Goal: Transaction & Acquisition: Purchase product/service

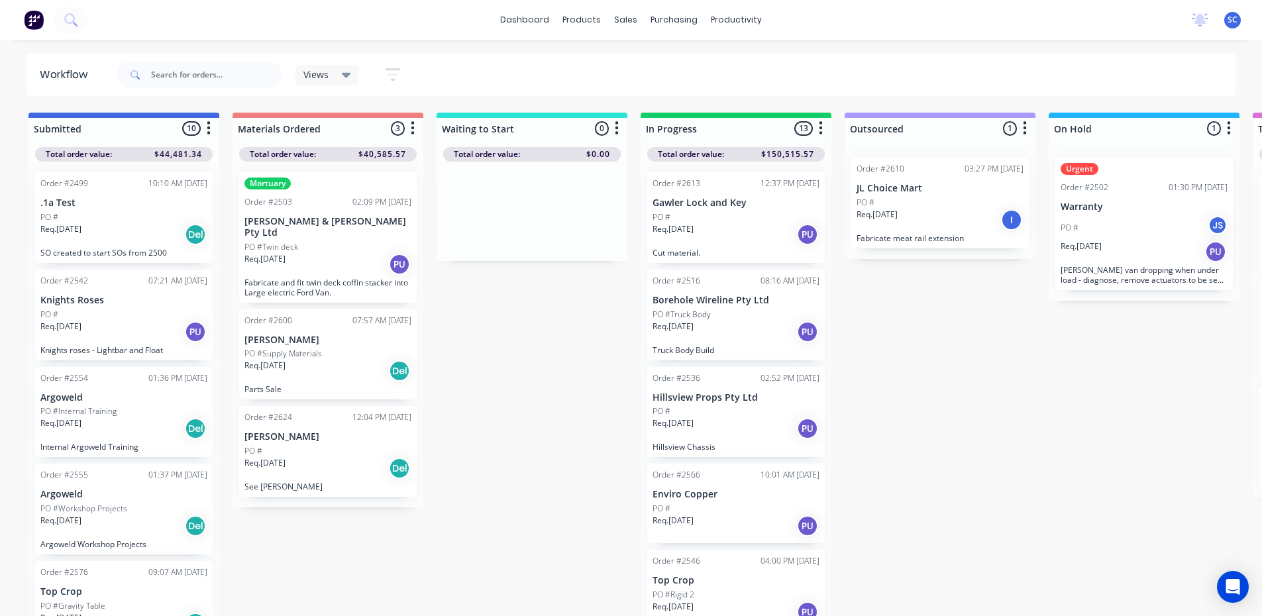
scroll to position [13, 0]
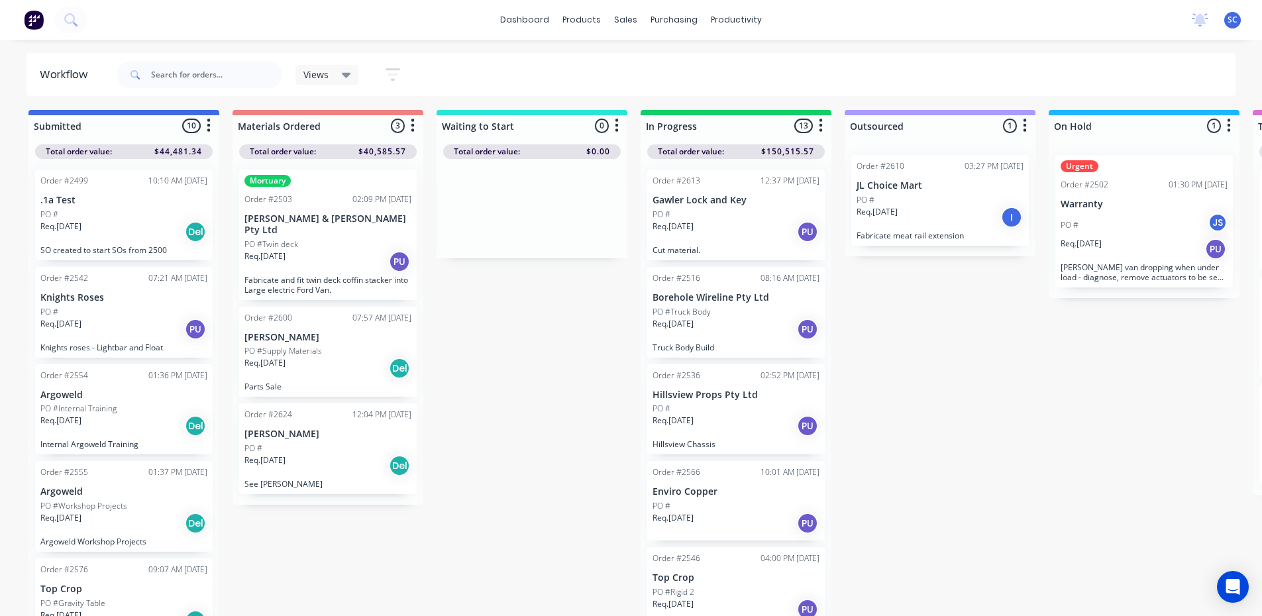
drag, startPoint x: 449, startPoint y: 516, endPoint x: 755, endPoint y: 214, distance: 430.6
click at [755, 221] on div "Req. [DATE] PU" at bounding box center [736, 232] width 167 height 23
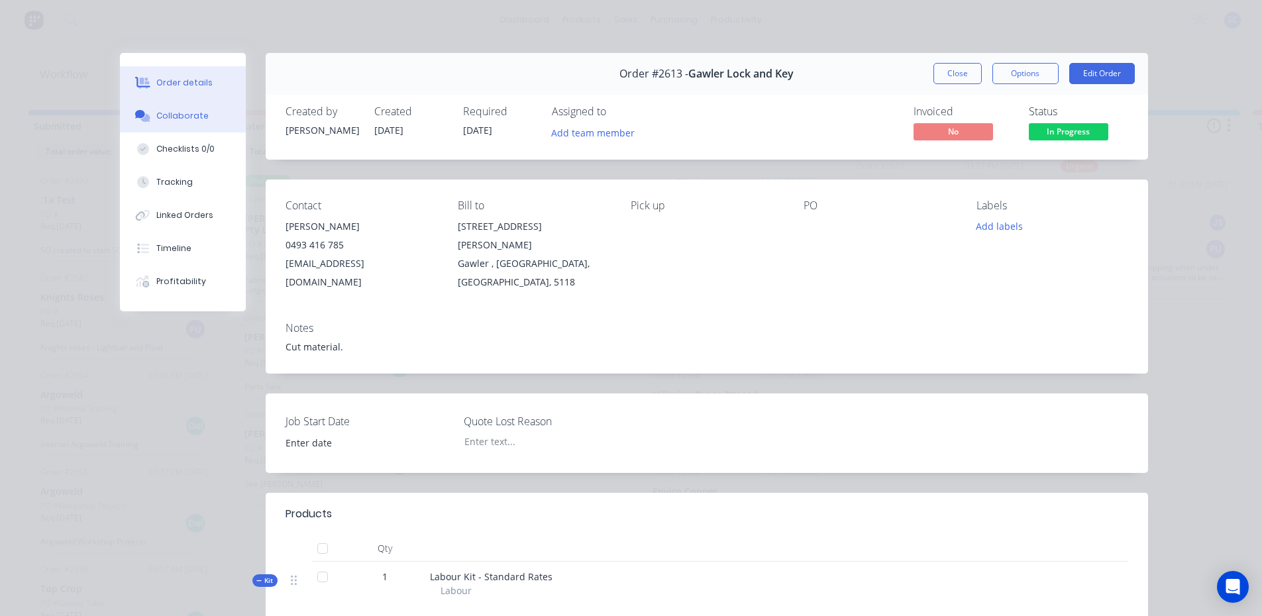
click at [216, 109] on button "Collaborate" at bounding box center [183, 115] width 126 height 33
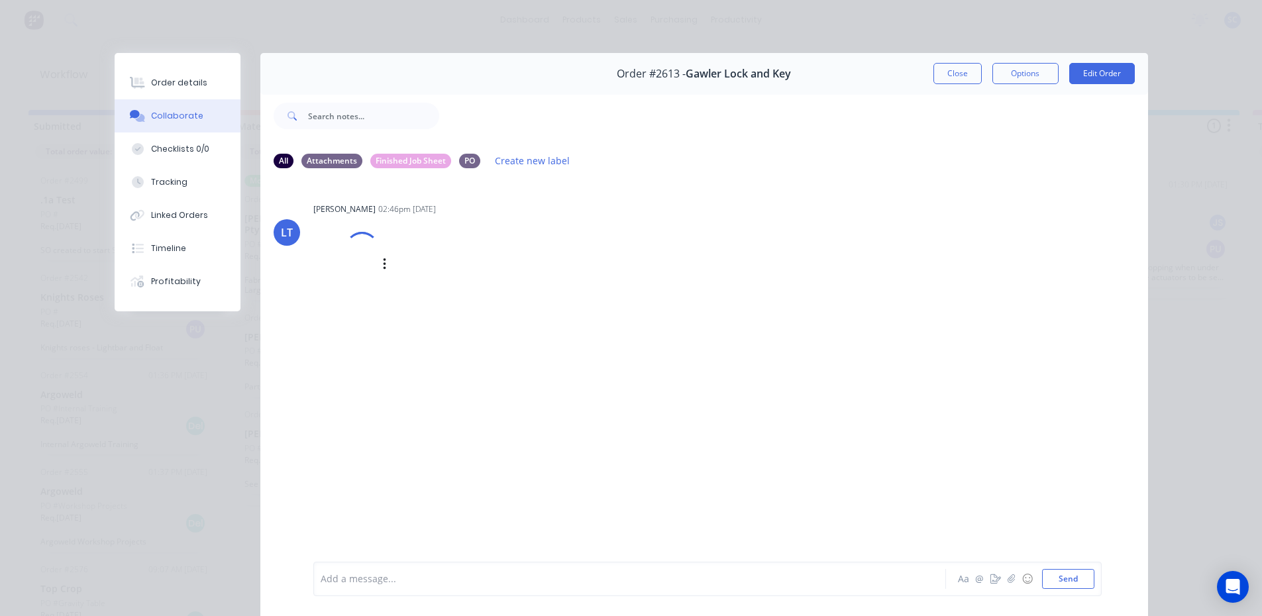
click at [338, 244] on div at bounding box center [346, 264] width 66 height 87
click at [953, 77] on button "Close" at bounding box center [958, 73] width 48 height 21
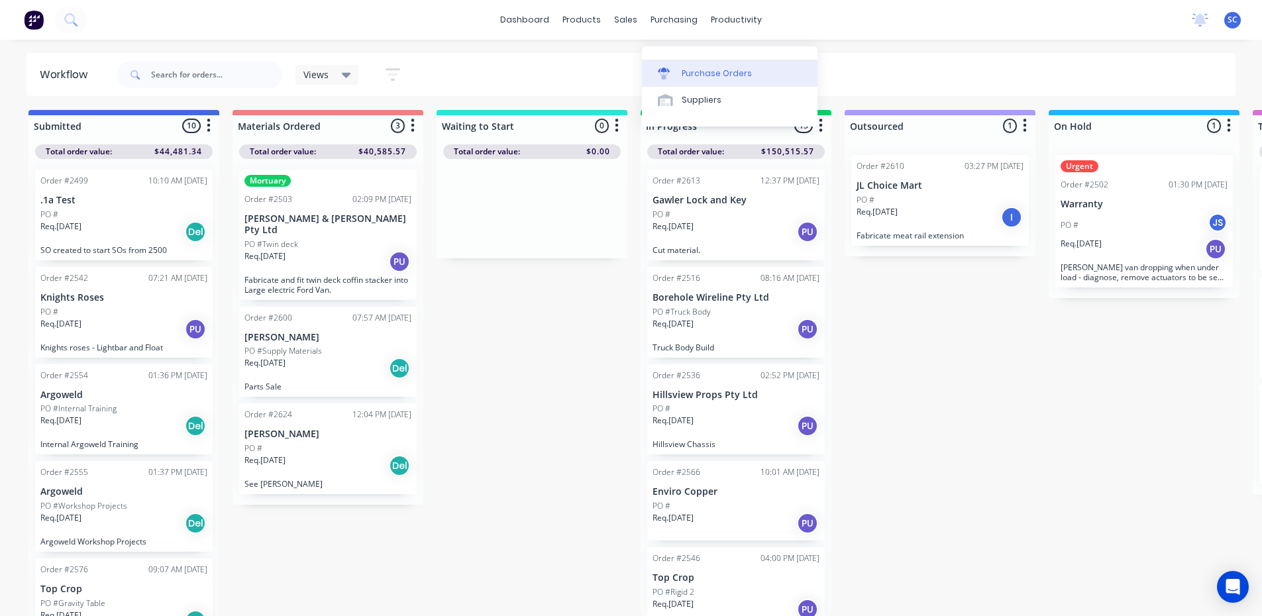
click at [682, 68] on div "Purchase Orders" at bounding box center [717, 74] width 70 height 12
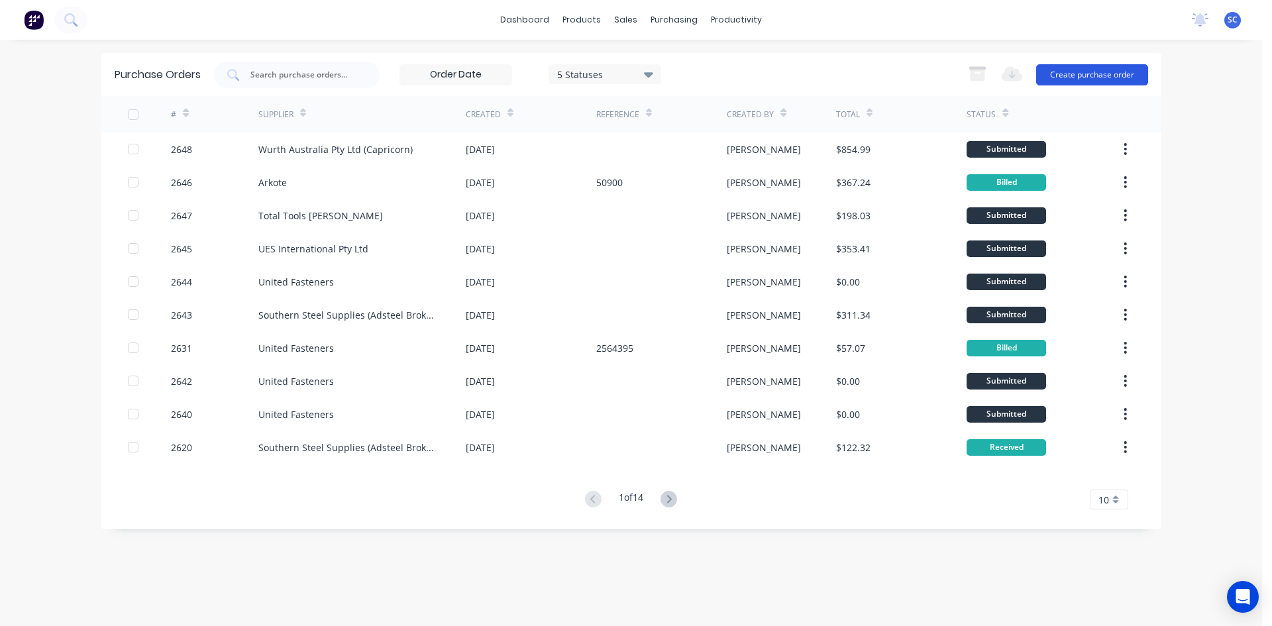
click at [1114, 74] on button "Create purchase order" at bounding box center [1092, 74] width 112 height 21
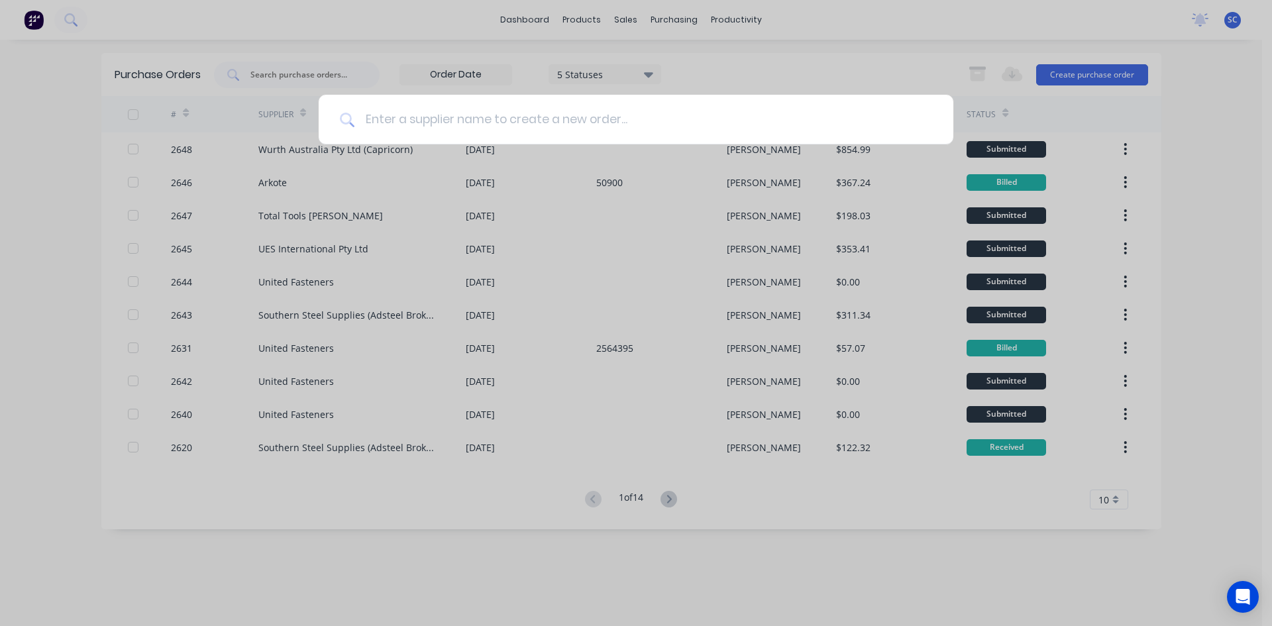
click at [689, 119] on input at bounding box center [643, 120] width 578 height 50
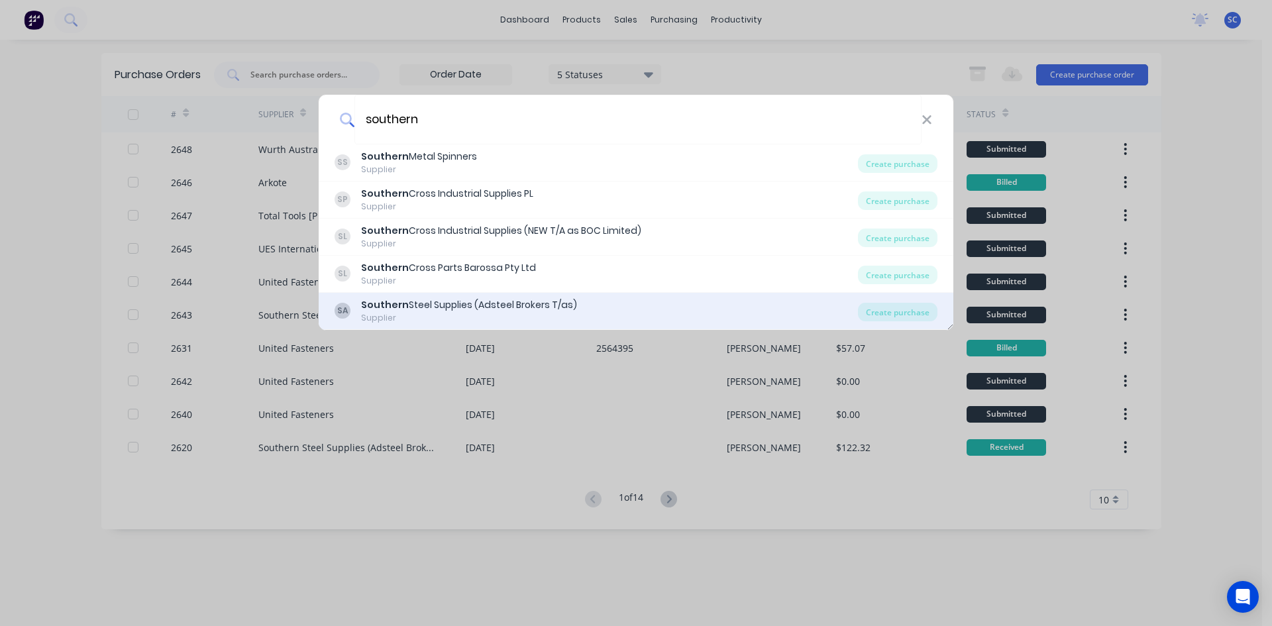
type input "southern"
click at [870, 295] on div "SA Southern Steel Supplies (Adsteel Brokers T/as) Supplier Create purchase" at bounding box center [636, 311] width 635 height 37
click at [752, 311] on div "SA Southern Steel Supplies (Adsteel Brokers T/as) Supplier" at bounding box center [596, 311] width 523 height 26
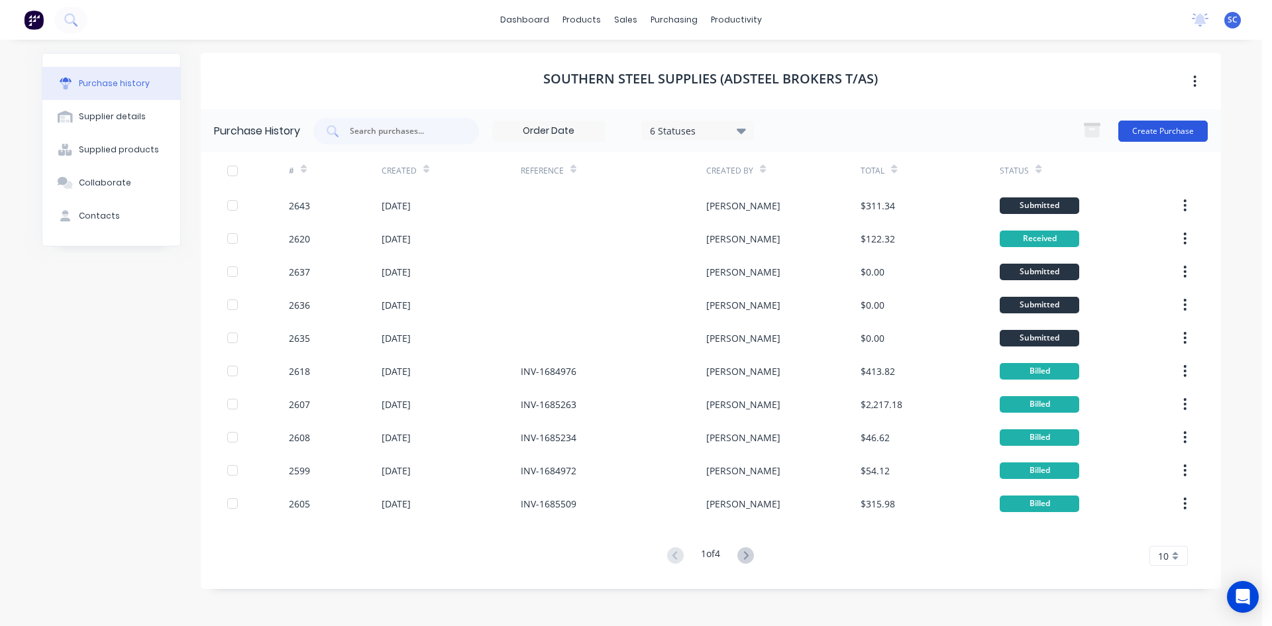
click at [1132, 126] on button "Create Purchase" at bounding box center [1162, 131] width 89 height 21
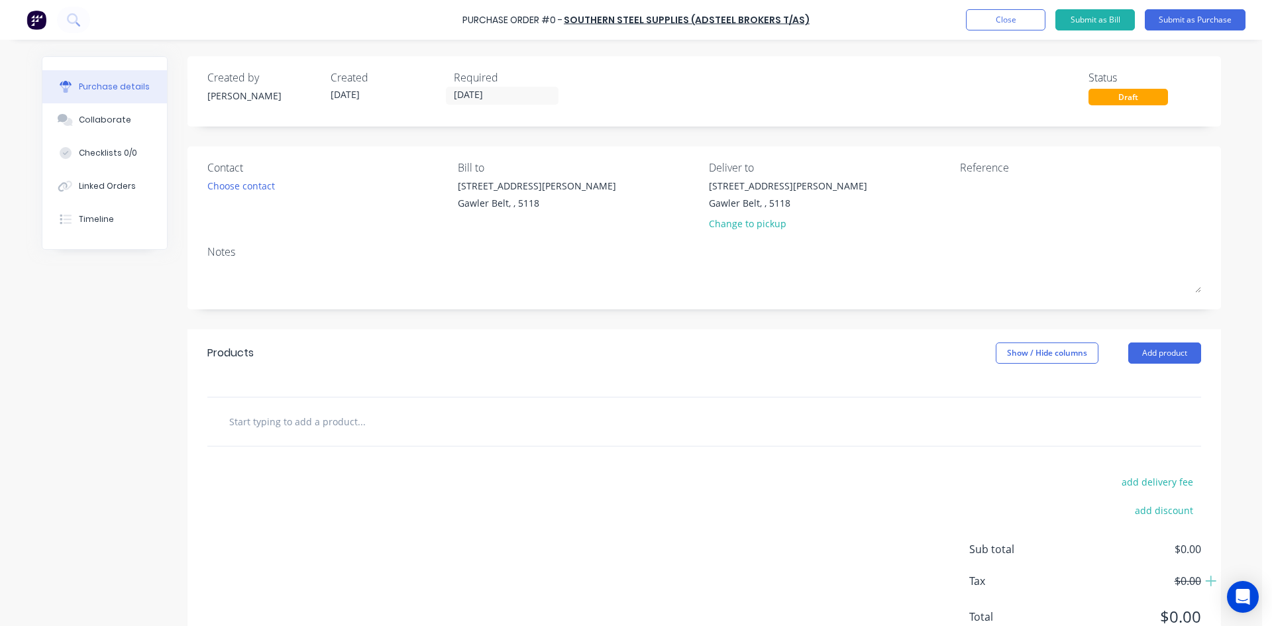
click at [284, 422] on input "text" at bounding box center [361, 421] width 265 height 27
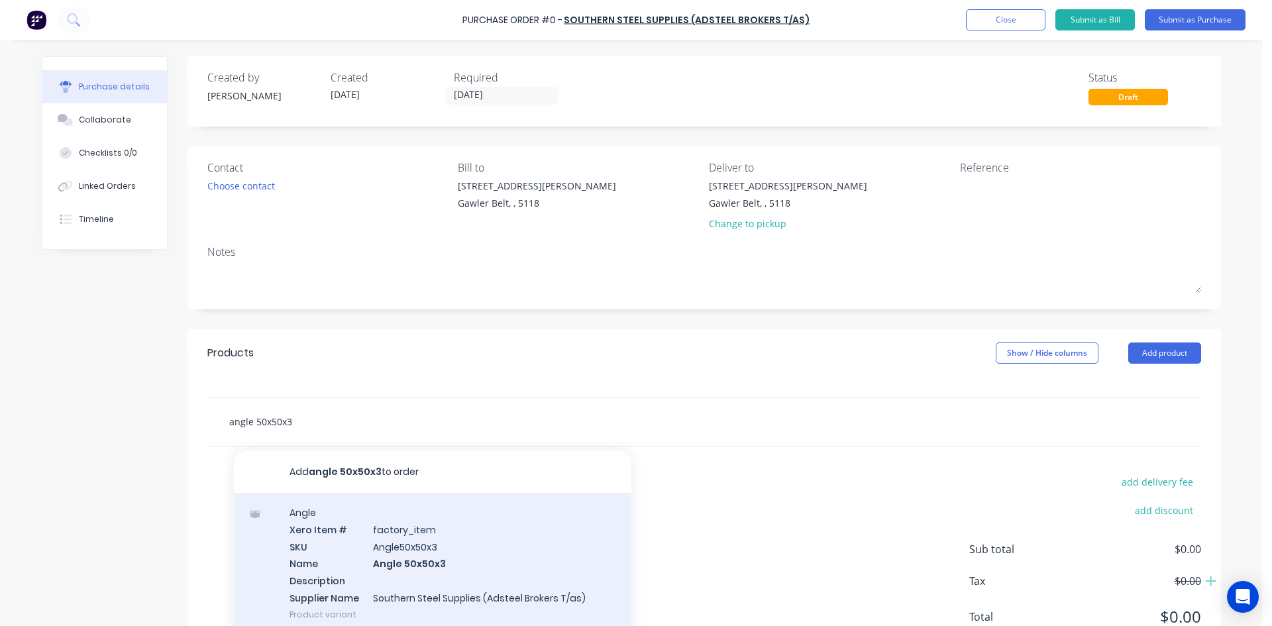
type input "angle 50x50x3"
click at [411, 560] on div "Angle Xero Item # factory_item SKU Angle50x50x3 Name Angle 50x50x3 Description …" at bounding box center [433, 563] width 398 height 141
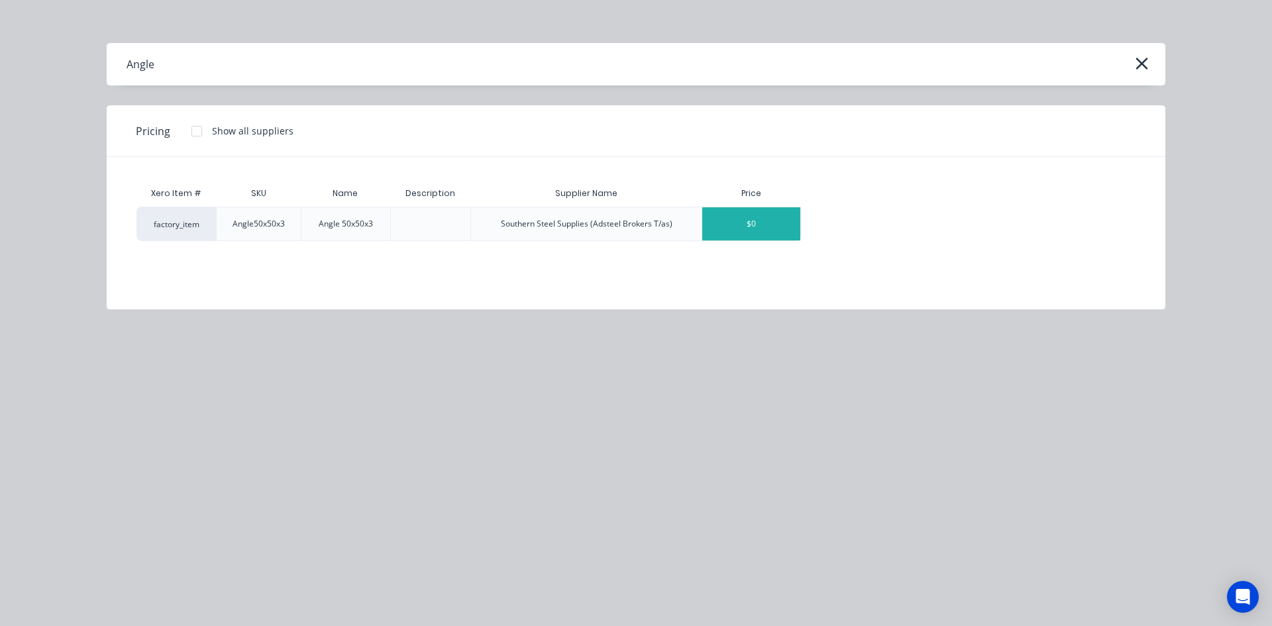
click at [708, 220] on div "$0" at bounding box center [751, 223] width 98 height 33
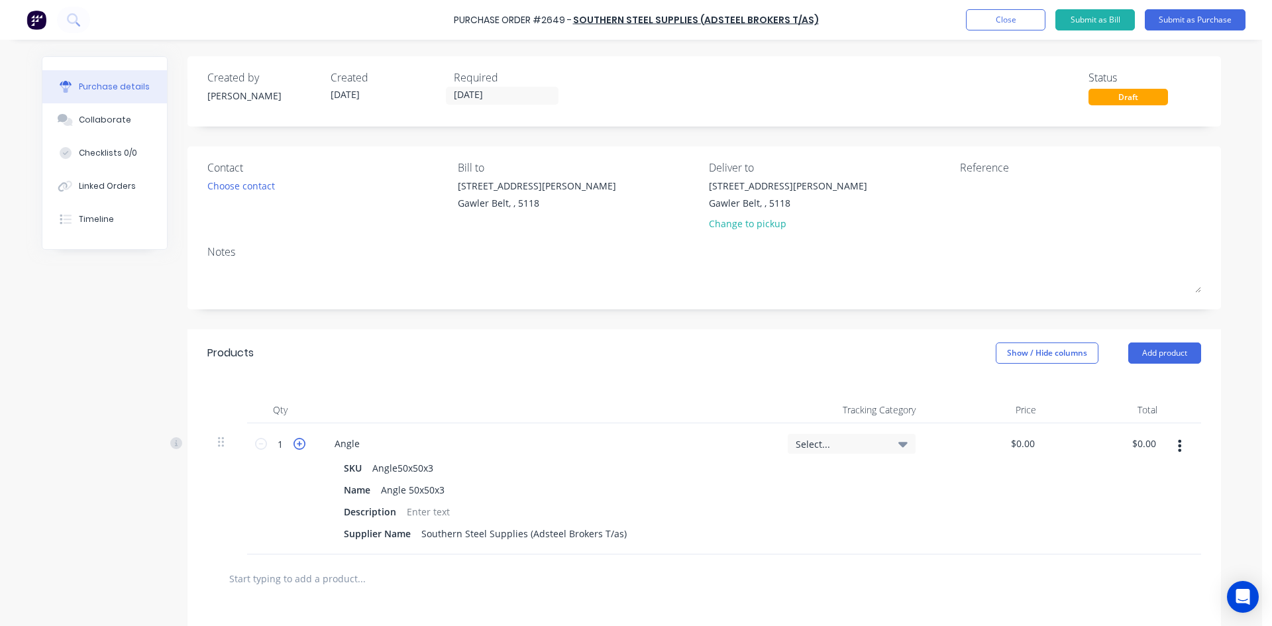
click at [294, 447] on icon at bounding box center [300, 444] width 12 height 12
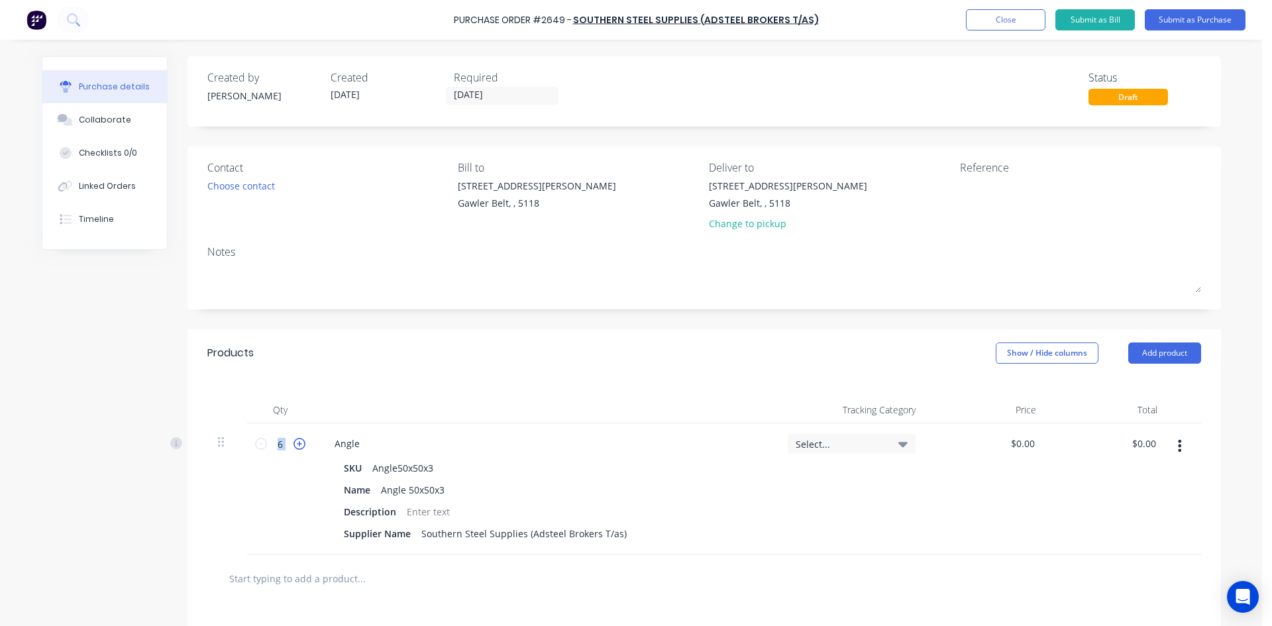
click at [294, 447] on icon at bounding box center [300, 444] width 12 height 12
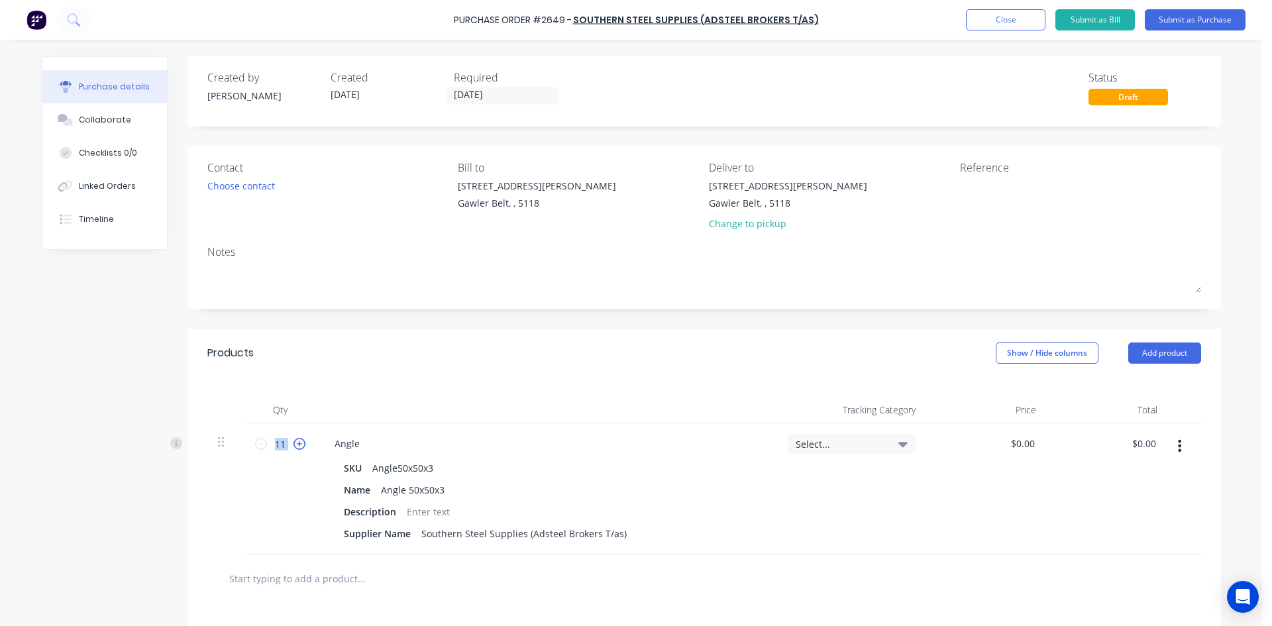
click at [294, 447] on icon at bounding box center [300, 444] width 12 height 12
click at [294, 445] on icon at bounding box center [300, 444] width 12 height 12
type input "15"
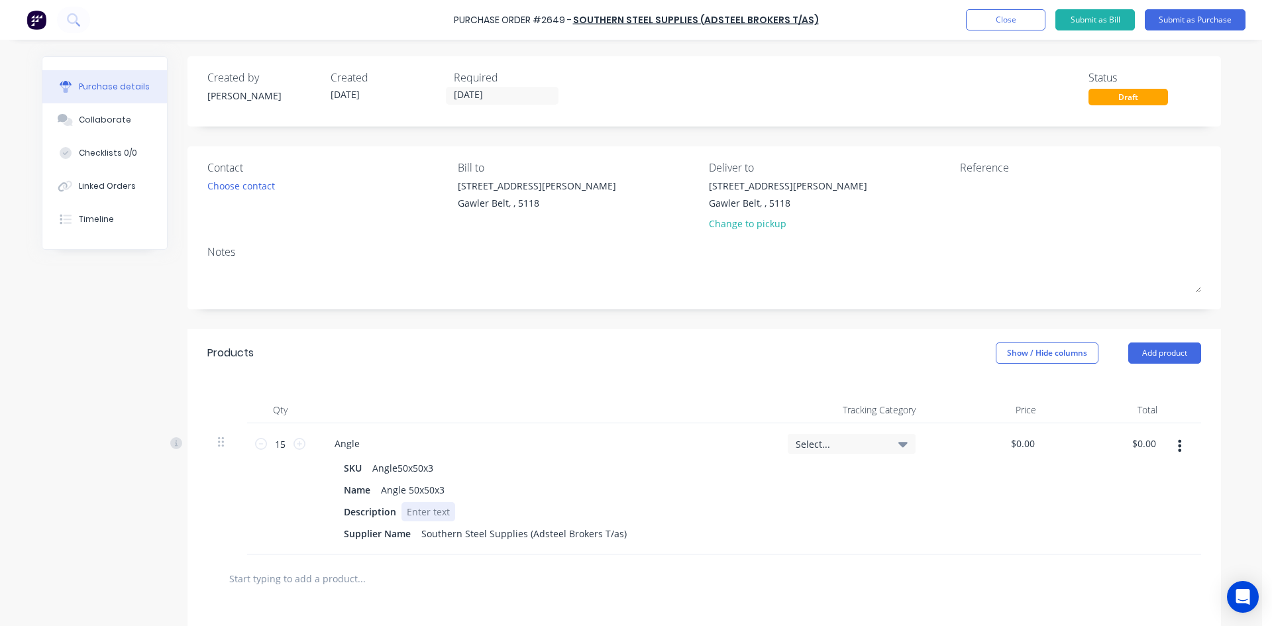
click at [472, 514] on div "Description" at bounding box center [543, 511] width 408 height 19
click at [1193, 17] on button "Submit as Purchase" at bounding box center [1195, 19] width 101 height 21
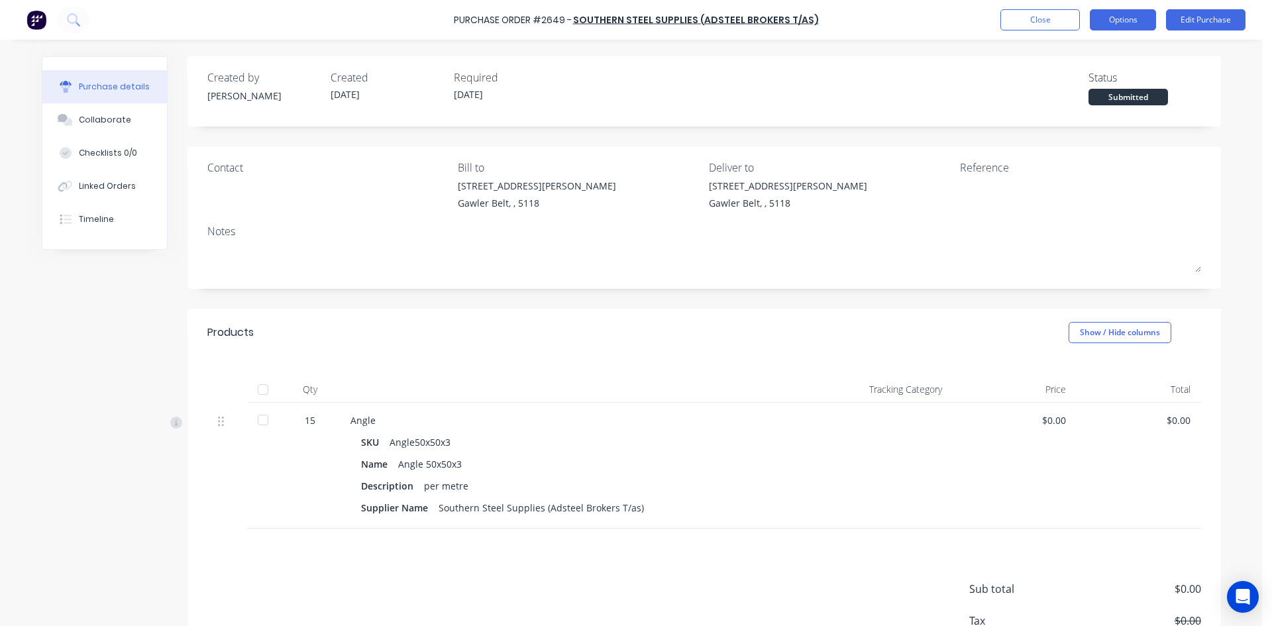
click at [1124, 22] on button "Options" at bounding box center [1123, 19] width 66 height 21
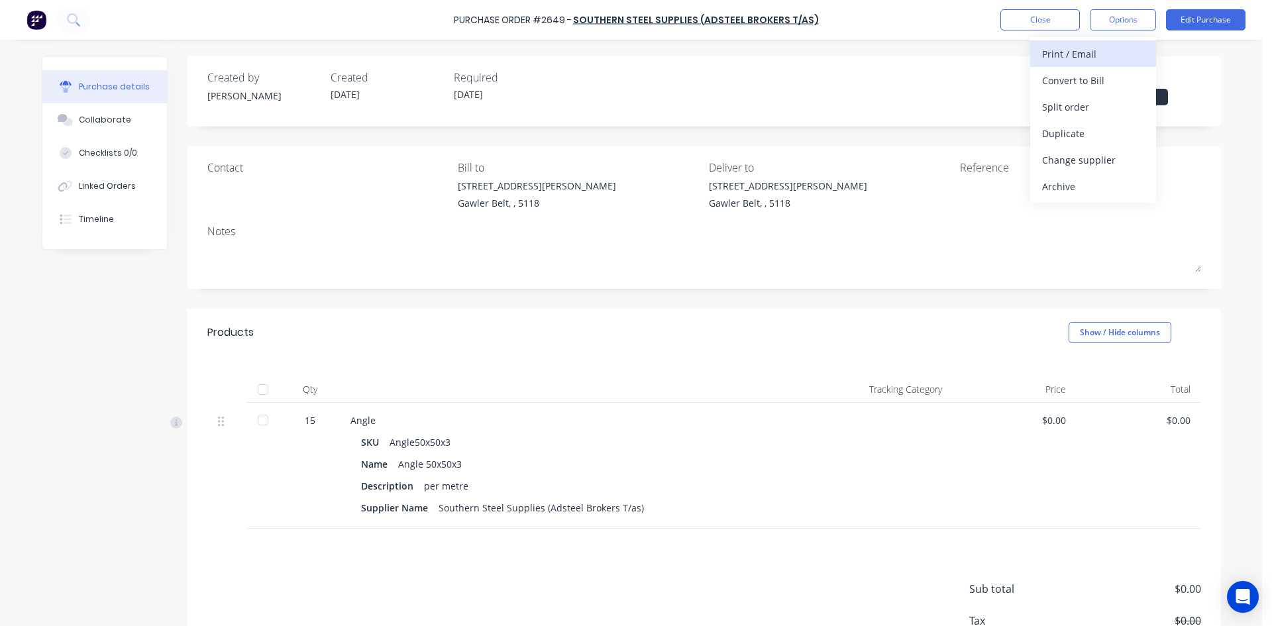
click at [1100, 55] on div "Print / Email" at bounding box center [1093, 53] width 102 height 19
click at [1093, 104] on div "Without pricing" at bounding box center [1093, 106] width 102 height 19
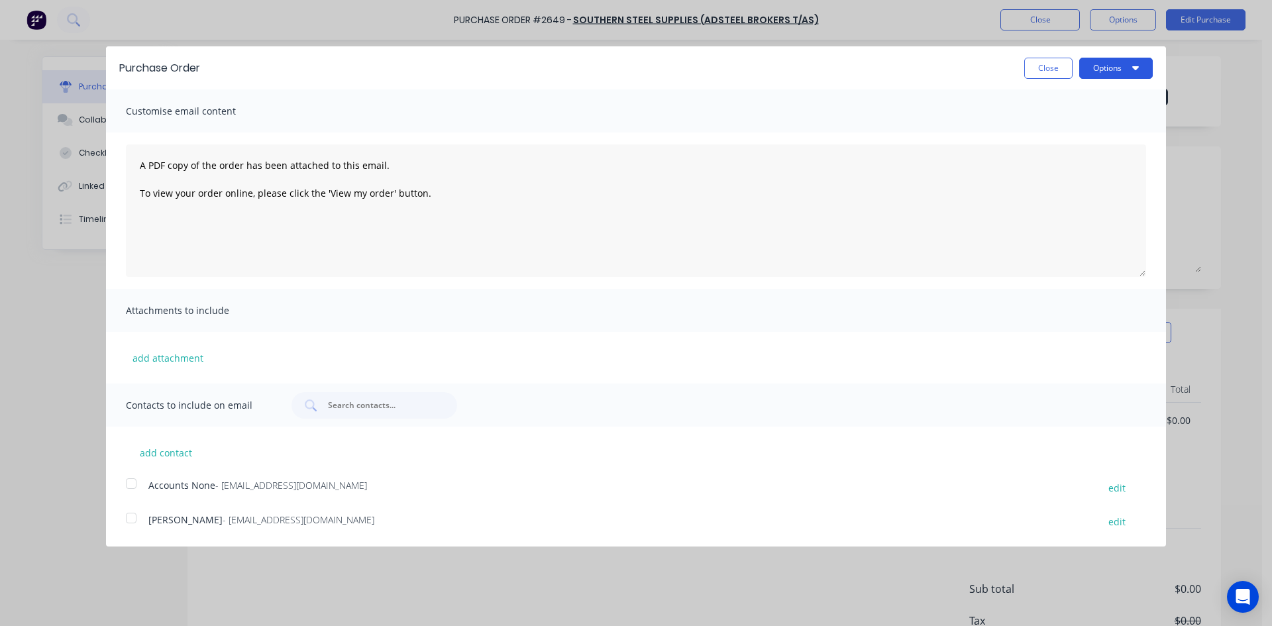
click at [1092, 66] on button "Options" at bounding box center [1116, 68] width 74 height 21
click at [1077, 105] on div "Print" at bounding box center [1090, 101] width 102 height 19
